Goal: Find specific page/section: Find specific page/section

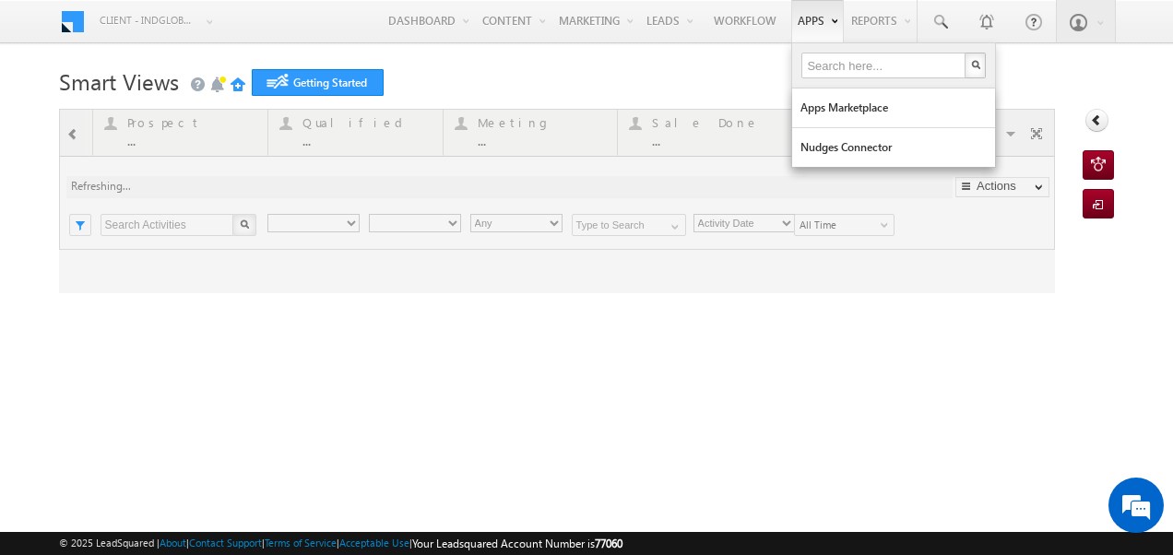
type input "Any Owner"
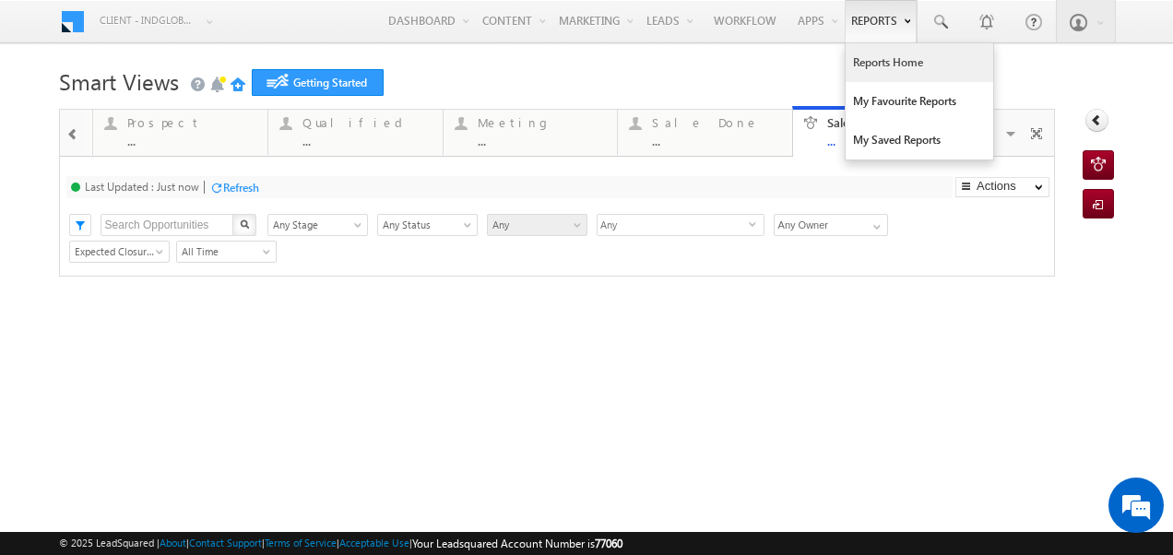
click at [887, 67] on link "Reports Home" at bounding box center [920, 62] width 148 height 39
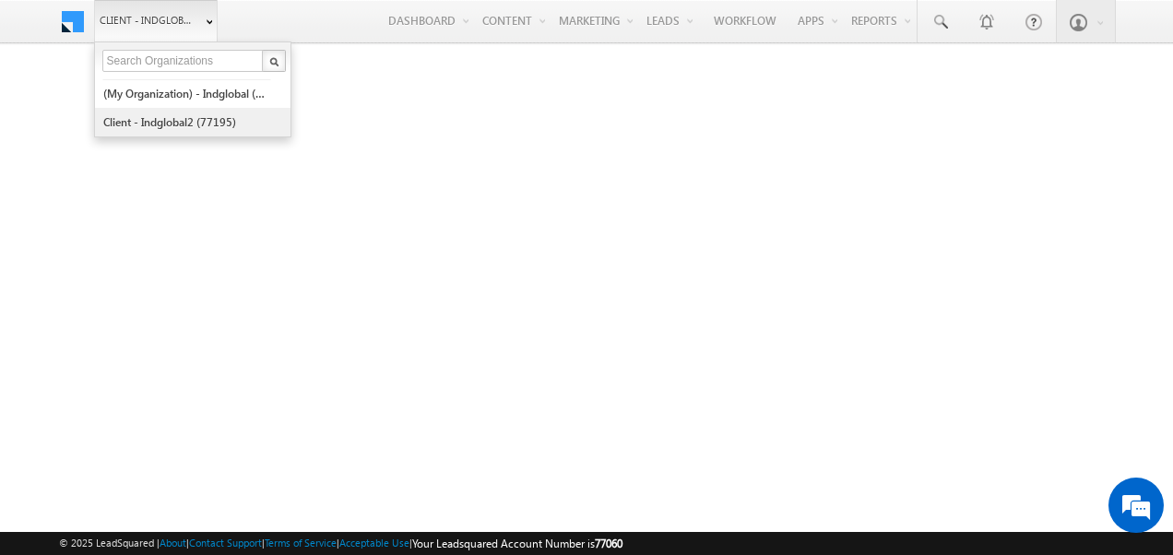
click at [155, 113] on link "Client - indglobal2 (77195)" at bounding box center [186, 122] width 169 height 29
